Goal: Task Accomplishment & Management: Manage account settings

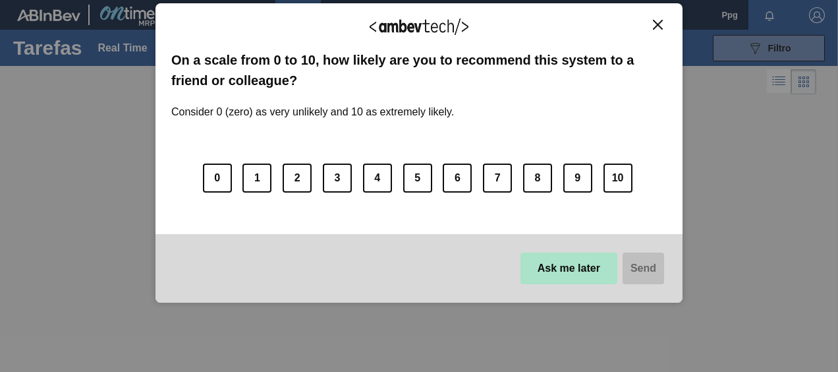
click at [545, 279] on button "Ask me later" at bounding box center [568, 268] width 97 height 32
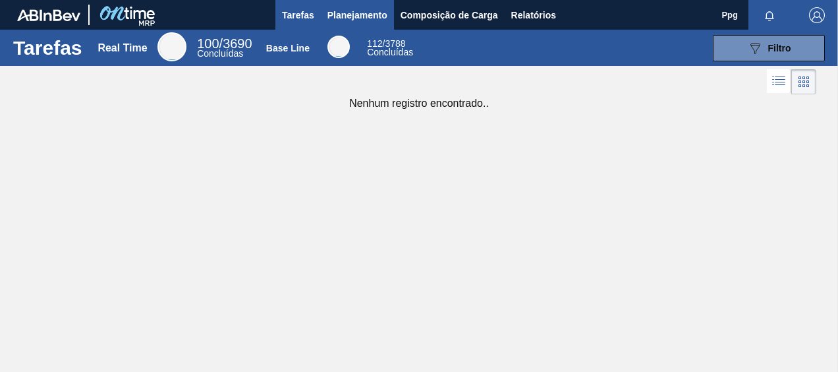
click at [352, 17] on span "Planejamento" at bounding box center [357, 15] width 60 height 16
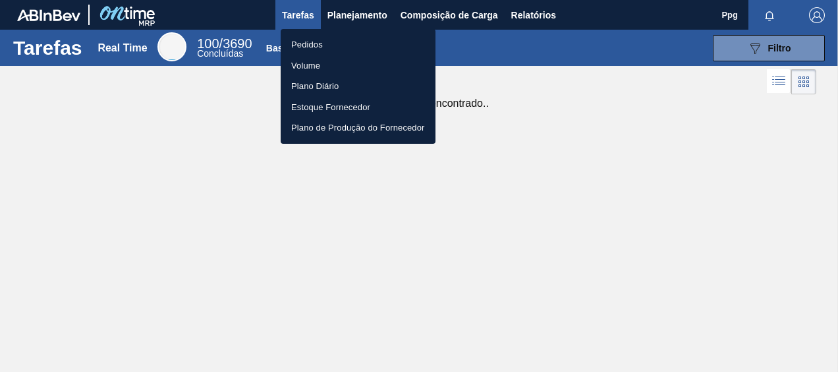
click at [333, 43] on li "Pedidos" at bounding box center [358, 44] width 155 height 21
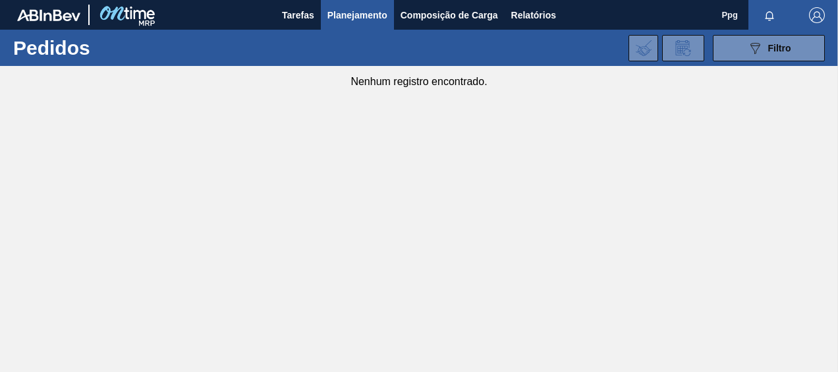
click at [377, 21] on span "Planejamento" at bounding box center [357, 15] width 60 height 16
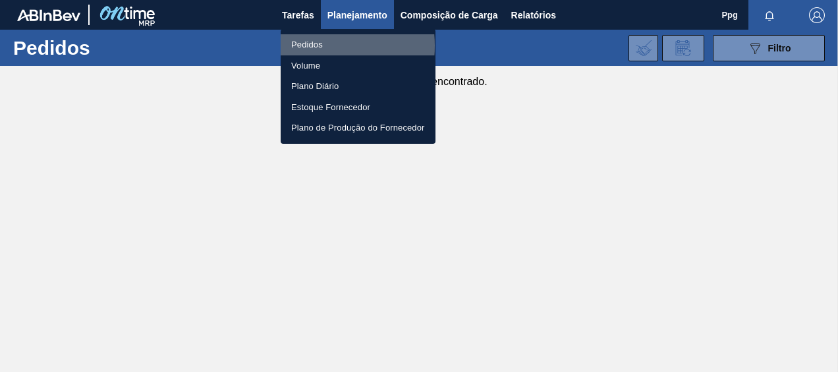
click at [311, 45] on li "Pedidos" at bounding box center [358, 44] width 155 height 21
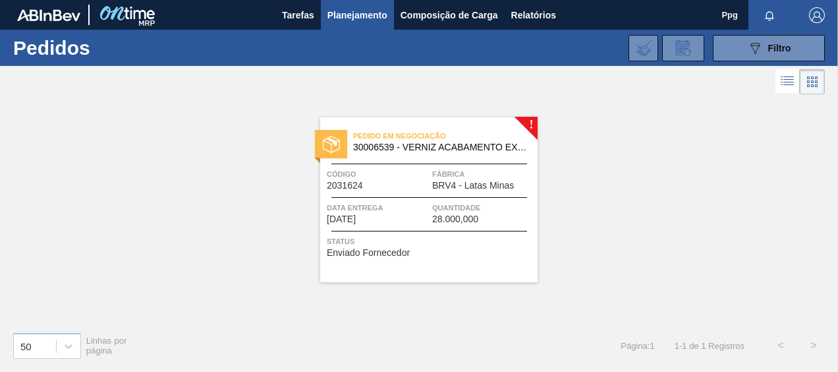
click at [457, 171] on span "Fábrica" at bounding box center [483, 173] width 102 height 13
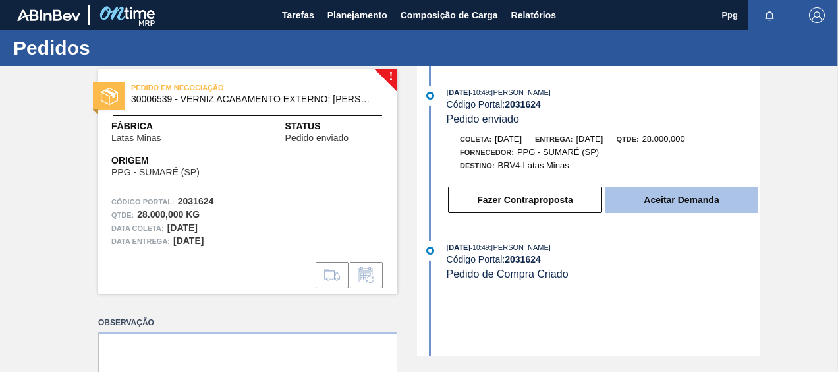
click at [672, 213] on button "Aceitar Demanda" at bounding box center [681, 199] width 153 height 26
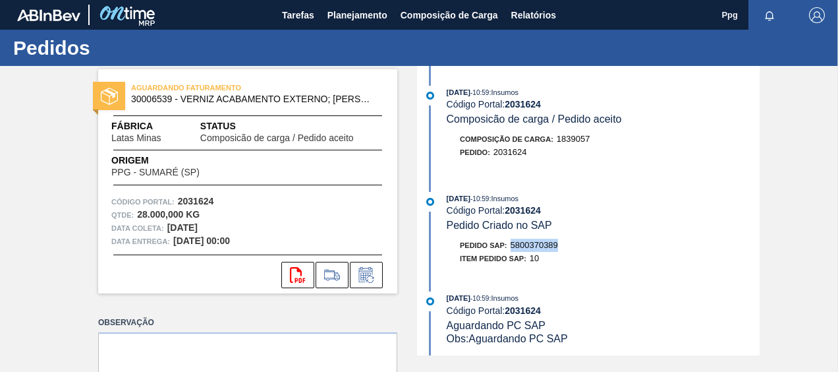
drag, startPoint x: 564, startPoint y: 248, endPoint x: 513, endPoint y: 250, distance: 50.8
click at [513, 250] on div "Pedido SAP: 5800370389" at bounding box center [603, 244] width 313 height 13
copy span "5800370389"
